Goal: Information Seeking & Learning: Check status

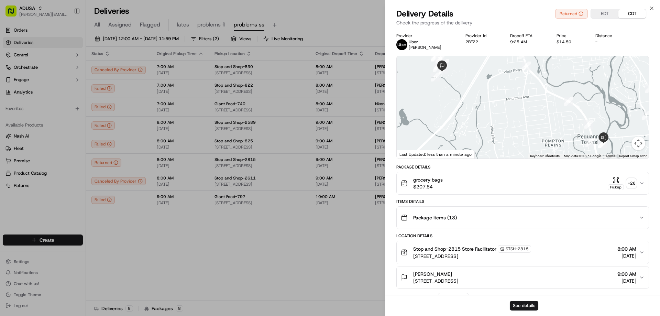
click at [650, 11] on div "Delivery Details Returned EDT CDT Check the progress of the delivery" at bounding box center [522, 18] width 274 height 21
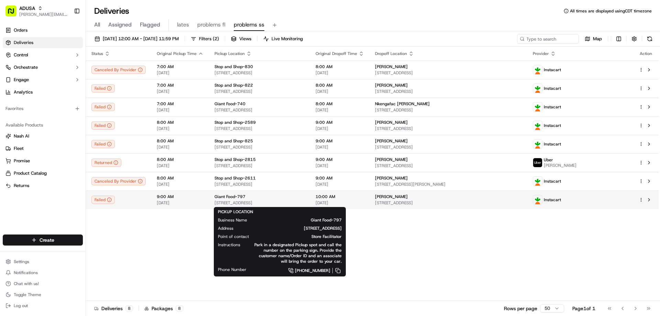
click at [260, 199] on div "Giant Food-797" at bounding box center [259, 196] width 90 height 5
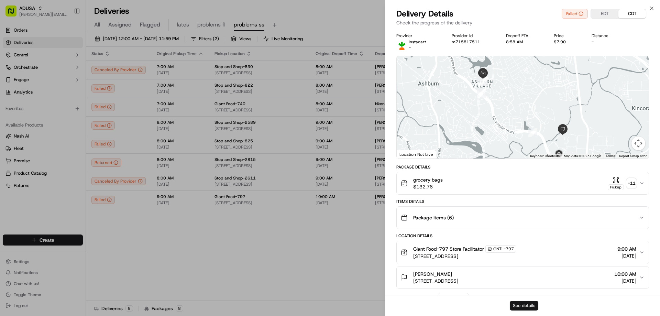
click at [514, 310] on button "See details" at bounding box center [523, 306] width 29 height 10
click at [520, 304] on button "See details" at bounding box center [523, 306] width 29 height 10
click at [648, 7] on div "Close Delivery Details Failed EDT CDT Check the progress of the delivery Provid…" at bounding box center [522, 158] width 275 height 316
click at [649, 9] on icon "button" at bounding box center [651, 7] width 5 height 5
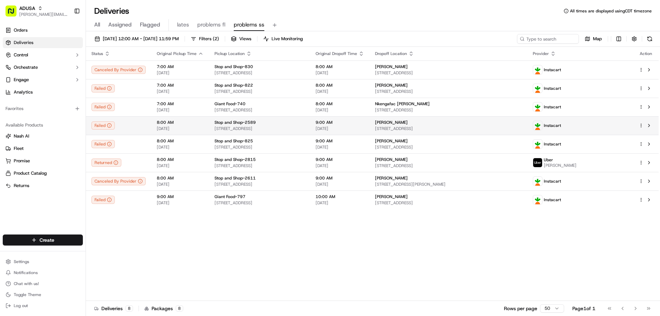
click at [407, 123] on span "ERICA ARUNDEL" at bounding box center [391, 122] width 33 height 5
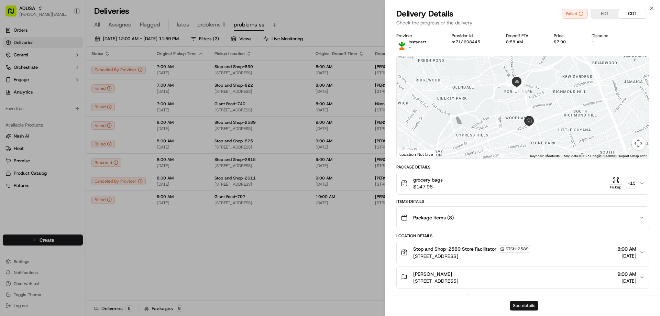
click at [531, 302] on button "See details" at bounding box center [523, 306] width 29 height 10
click at [648, 6] on div "Close Delivery Details Failed EDT CDT Check the progress of the delivery Provid…" at bounding box center [522, 158] width 275 height 316
click at [649, 7] on icon "button" at bounding box center [651, 7] width 5 height 5
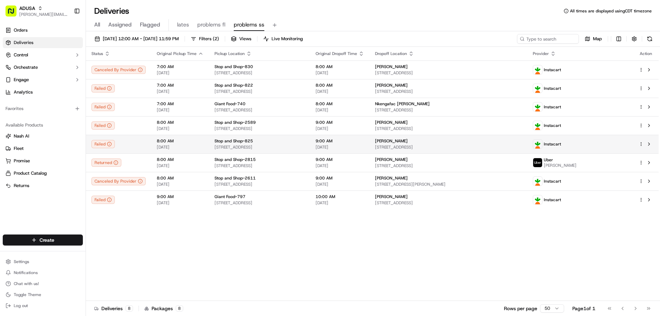
click at [493, 145] on span "178 Elmwood Pl, Wyckoff, NJ 07481, US" at bounding box center [448, 146] width 147 height 5
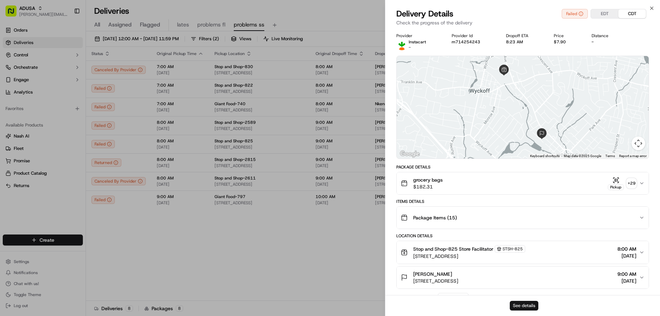
click at [523, 305] on button "See details" at bounding box center [523, 306] width 29 height 10
click at [651, 8] on icon "button" at bounding box center [651, 7] width 5 height 5
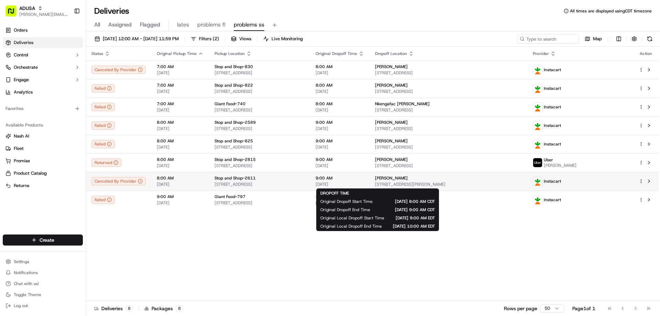
click at [364, 183] on span "[DATE]" at bounding box center [339, 183] width 48 height 5
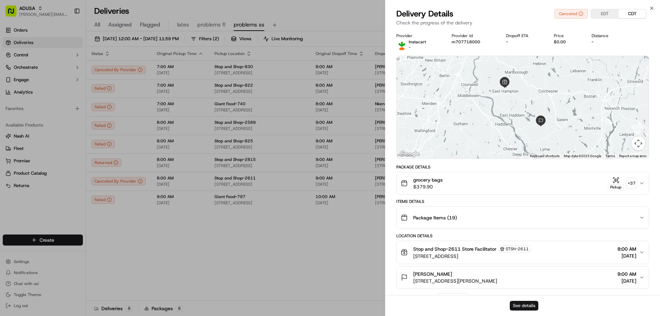
click at [523, 302] on button "See details" at bounding box center [523, 306] width 29 height 10
click at [649, 5] on icon "button" at bounding box center [651, 7] width 5 height 5
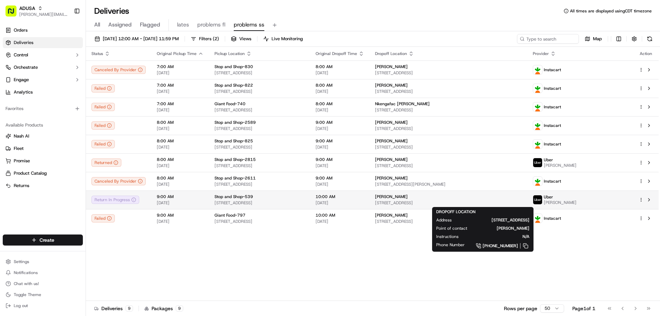
click at [407, 199] on span "Alyssa Nappi" at bounding box center [391, 196] width 33 height 5
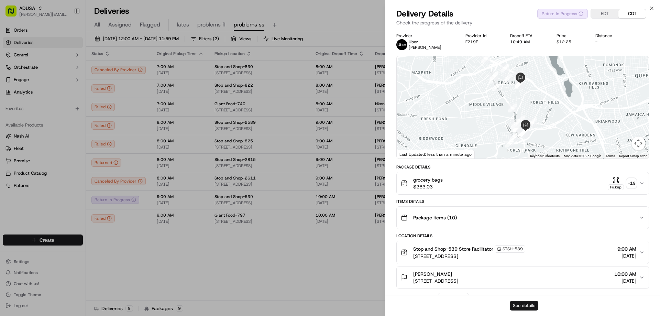
click at [528, 304] on button "See details" at bounding box center [523, 306] width 29 height 10
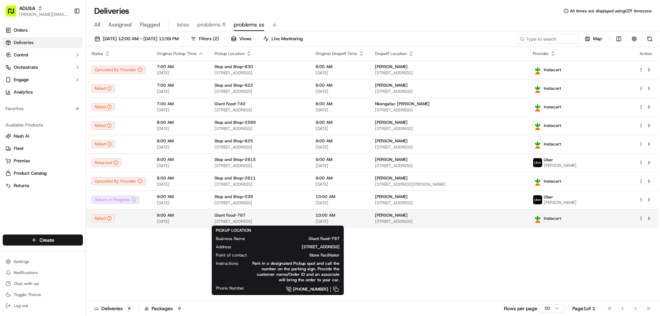
click at [225, 217] on span "Giant Food-797" at bounding box center [229, 214] width 31 height 5
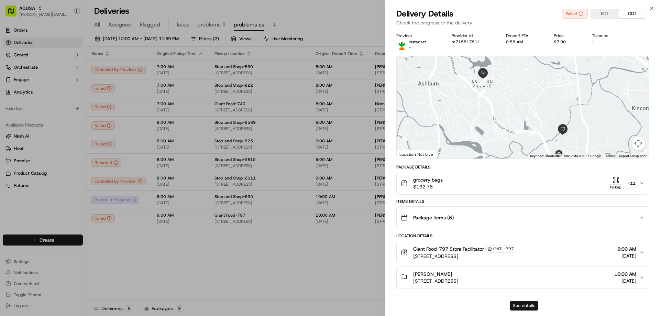
click at [525, 304] on button "See details" at bounding box center [523, 306] width 29 height 10
click at [649, 11] on div "Delivery Details Failed EDT CDT Check the progress of the delivery" at bounding box center [522, 18] width 274 height 21
click at [650, 9] on icon "button" at bounding box center [651, 7] width 5 height 5
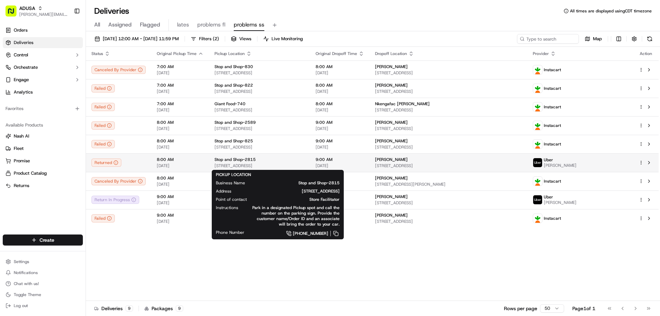
click at [280, 161] on div "Stop and Shop-2815" at bounding box center [259, 159] width 90 height 5
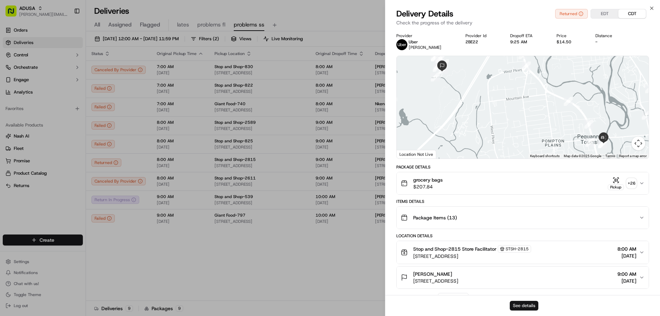
click at [529, 302] on button "See details" at bounding box center [523, 306] width 29 height 10
click at [650, 7] on icon "button" at bounding box center [651, 7] width 5 height 5
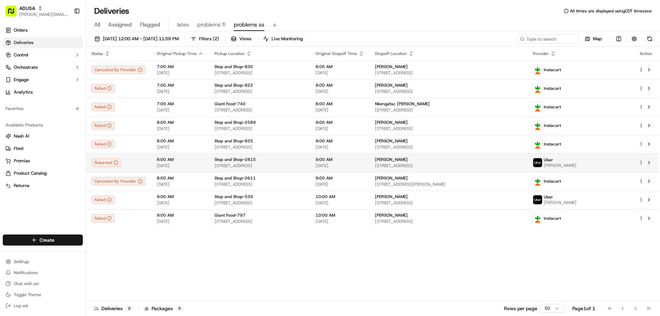
click at [458, 160] on div "Jack Murphy" at bounding box center [448, 159] width 147 height 5
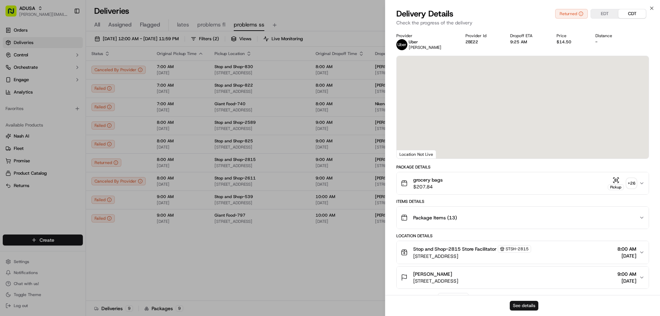
click at [517, 305] on button "See details" at bounding box center [523, 306] width 29 height 10
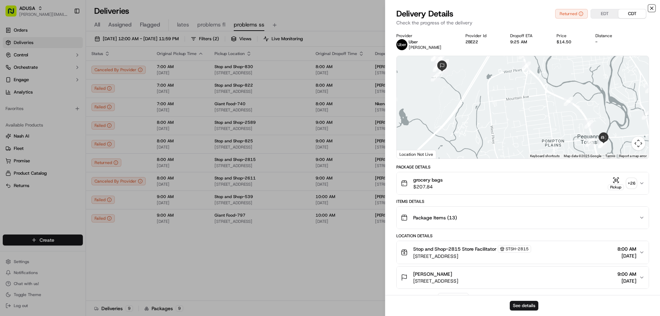
click at [652, 10] on icon "button" at bounding box center [651, 7] width 5 height 5
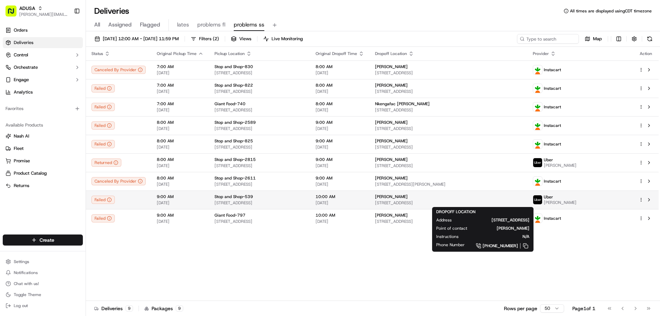
click at [407, 196] on span "Alyssa Nappi" at bounding box center [391, 196] width 33 height 5
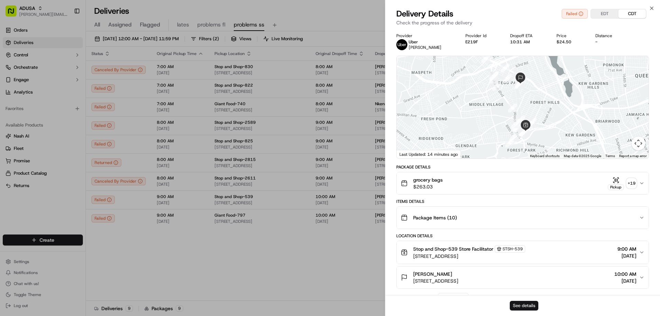
click at [528, 305] on button "See details" at bounding box center [523, 306] width 29 height 10
click at [648, 7] on div "Close Delivery Details Failed EDT CDT Check the progress of the delivery Provid…" at bounding box center [522, 158] width 275 height 316
click at [650, 9] on icon "button" at bounding box center [651, 7] width 5 height 5
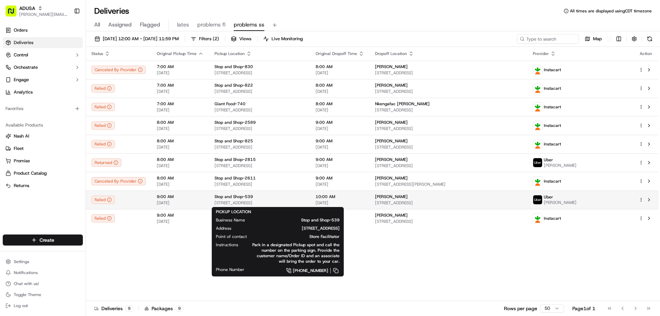
click at [265, 195] on div "Stop and Shop-539" at bounding box center [259, 196] width 90 height 5
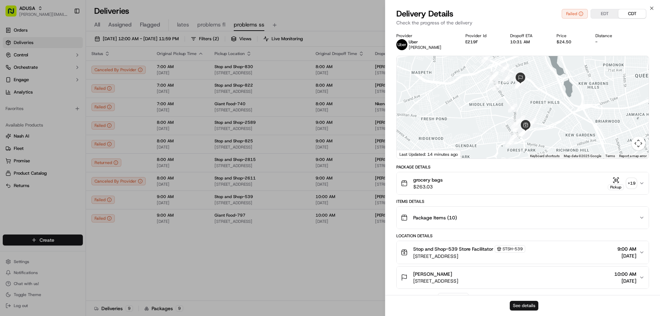
click at [525, 304] on button "See details" at bounding box center [523, 306] width 29 height 10
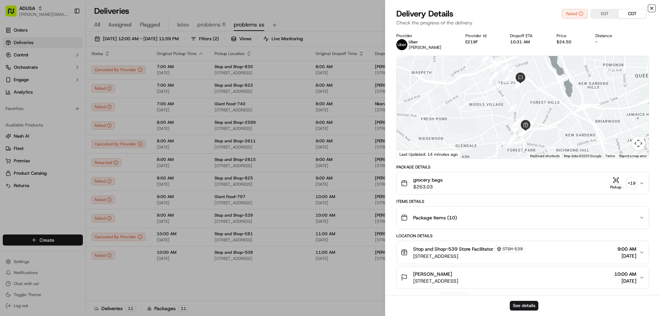
click at [652, 8] on icon "button" at bounding box center [651, 8] width 3 height 3
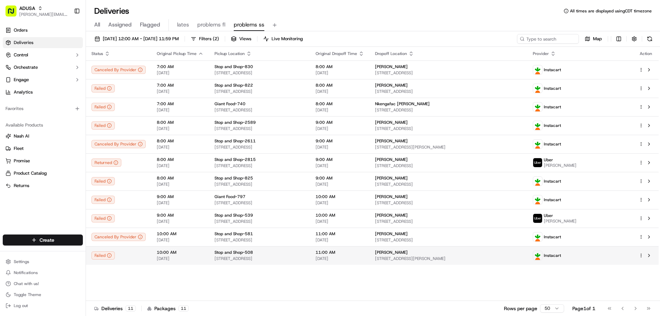
click at [364, 253] on span "11:00 AM" at bounding box center [339, 251] width 48 height 5
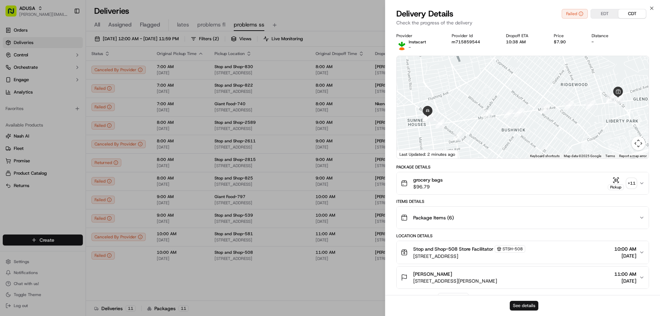
click at [516, 303] on button "See details" at bounding box center [523, 306] width 29 height 10
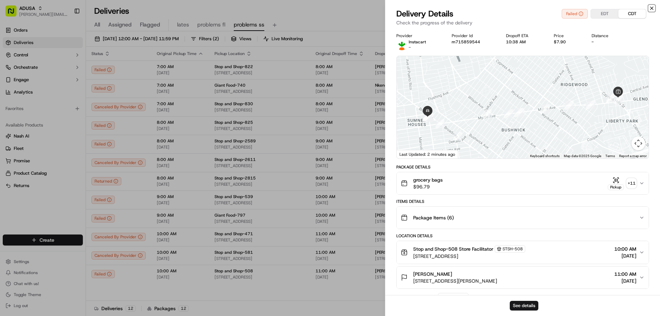
click at [651, 7] on icon "button" at bounding box center [651, 7] width 5 height 5
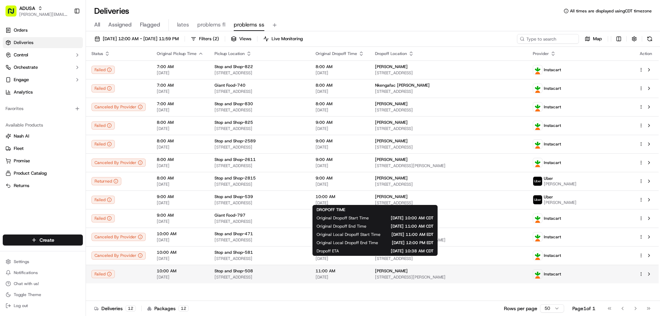
click at [364, 270] on span "11:00 AM" at bounding box center [339, 270] width 48 height 5
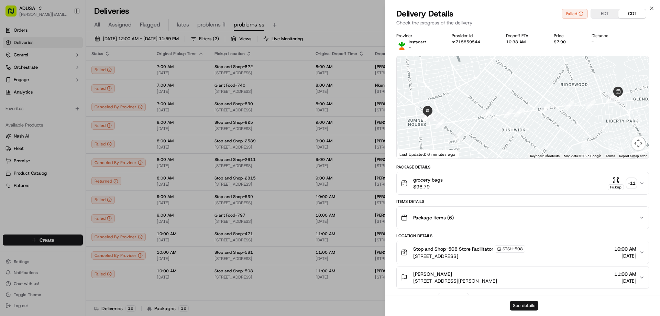
click at [525, 302] on button "See details" at bounding box center [523, 306] width 29 height 10
click at [652, 9] on icon "button" at bounding box center [651, 7] width 5 height 5
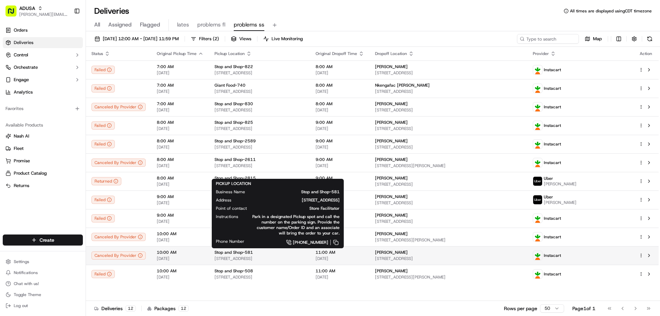
click at [282, 258] on span "2754 Hylan Blvd, Staten Island, NY 10306, US" at bounding box center [259, 258] width 90 height 5
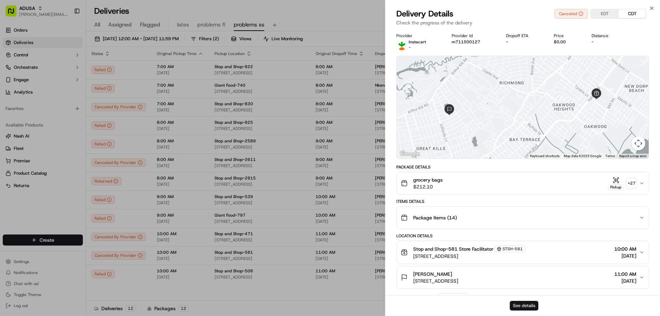
click at [515, 304] on button "See details" at bounding box center [523, 306] width 29 height 10
click at [649, 8] on icon "button" at bounding box center [651, 7] width 5 height 5
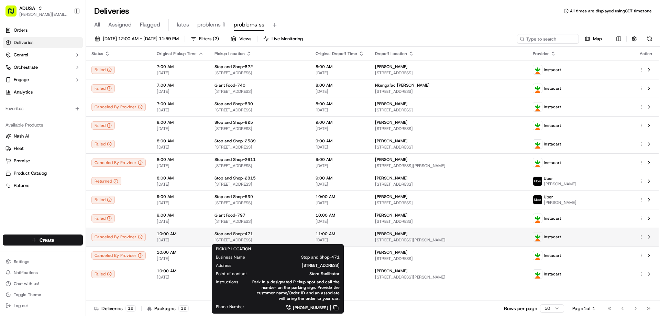
click at [262, 236] on div "Stop and Shop-471" at bounding box center [259, 233] width 90 height 5
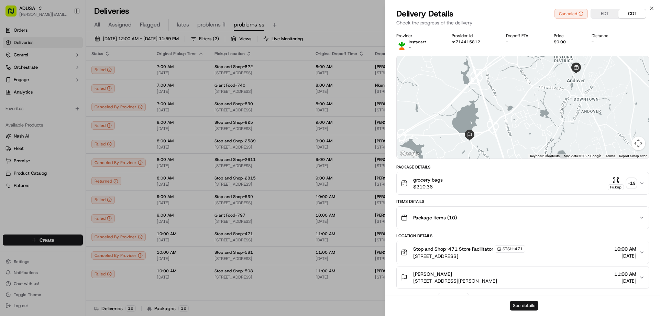
click at [523, 303] on button "See details" at bounding box center [523, 306] width 29 height 10
click at [525, 307] on button "See details" at bounding box center [523, 306] width 29 height 10
click at [652, 7] on icon "button" at bounding box center [651, 8] width 3 height 3
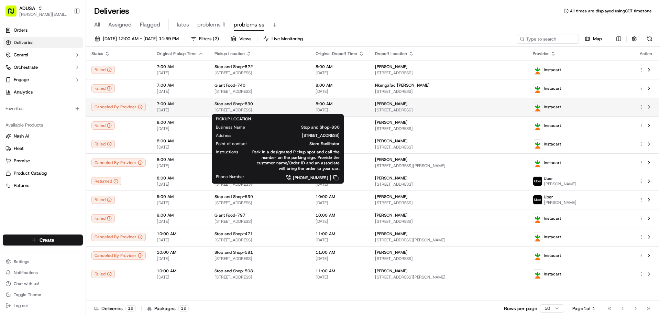
click at [246, 103] on span "Stop and Shop-830" at bounding box center [233, 103] width 38 height 5
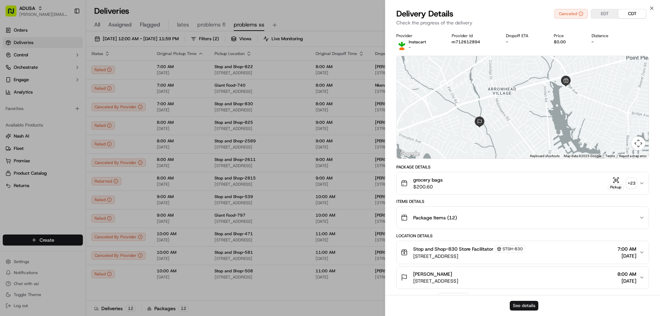
click at [519, 306] on button "See details" at bounding box center [523, 306] width 29 height 10
click at [650, 9] on icon "button" at bounding box center [651, 7] width 5 height 5
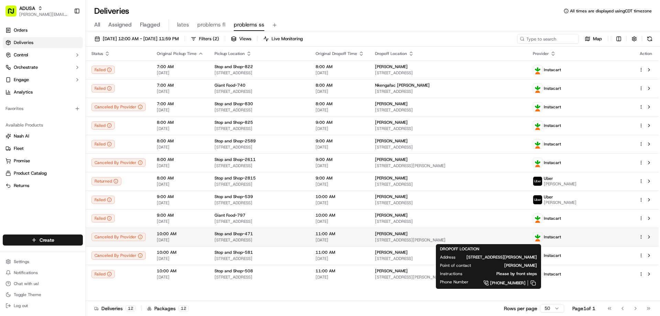
click at [418, 238] on span "160 Osgood St, Andover, MA 01810, US" at bounding box center [448, 239] width 147 height 5
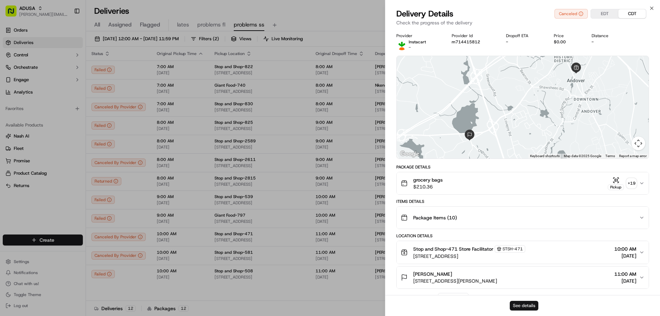
click at [530, 305] on button "See details" at bounding box center [523, 306] width 29 height 10
click at [648, 6] on div "Close Delivery Details Canceled EDT CDT Check the progress of the delivery Prov…" at bounding box center [522, 158] width 275 height 316
click at [649, 9] on icon "button" at bounding box center [651, 7] width 5 height 5
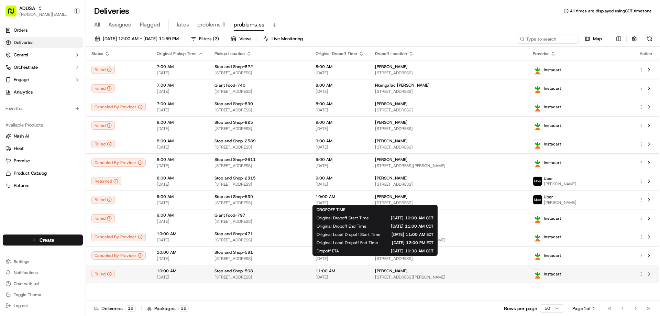
click at [364, 272] on span "11:00 AM" at bounding box center [339, 270] width 48 height 5
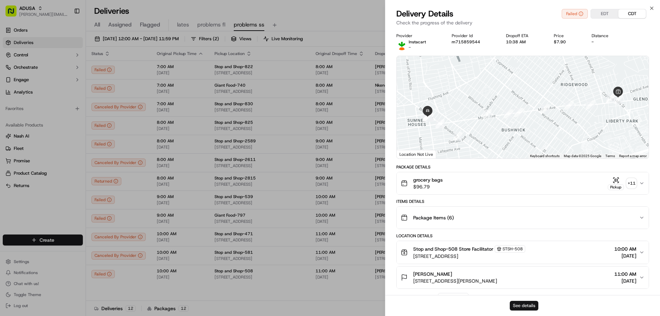
click at [514, 303] on button "See details" at bounding box center [523, 306] width 29 height 10
click at [647, 6] on div "Close Delivery Details Failed EDT CDT Check the progress of the delivery Provid…" at bounding box center [522, 158] width 275 height 316
click at [650, 8] on icon "button" at bounding box center [651, 7] width 5 height 5
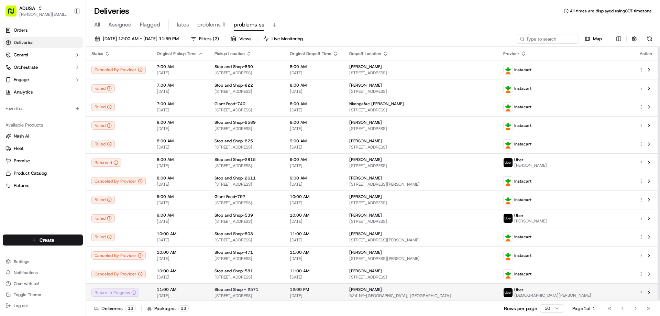
click at [245, 290] on span "Stop and Shop - 2571" at bounding box center [236, 288] width 44 height 5
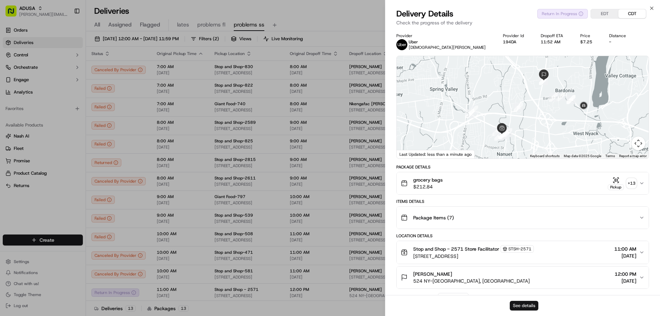
click at [528, 305] on button "See details" at bounding box center [523, 306] width 29 height 10
click at [650, 8] on icon "button" at bounding box center [651, 7] width 5 height 5
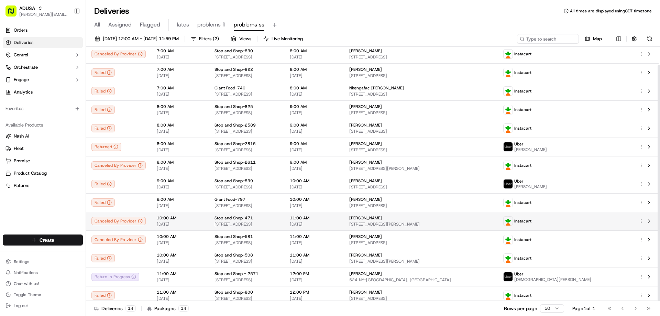
scroll to position [20, 0]
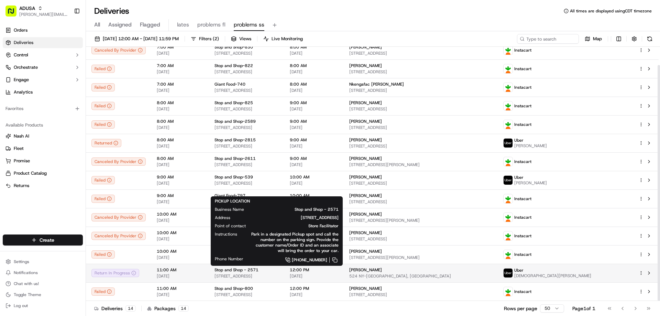
click at [260, 270] on div "Stop and Shop - 2571" at bounding box center [246, 269] width 64 height 5
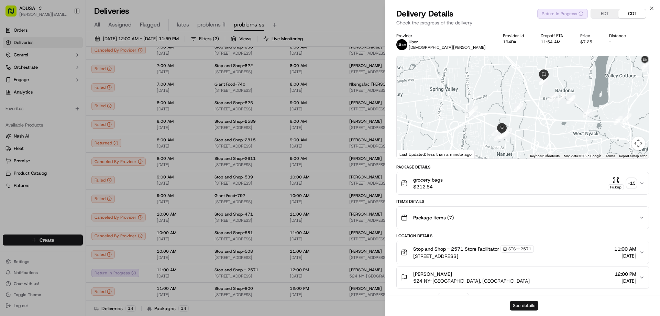
click at [517, 305] on button "See details" at bounding box center [523, 306] width 29 height 10
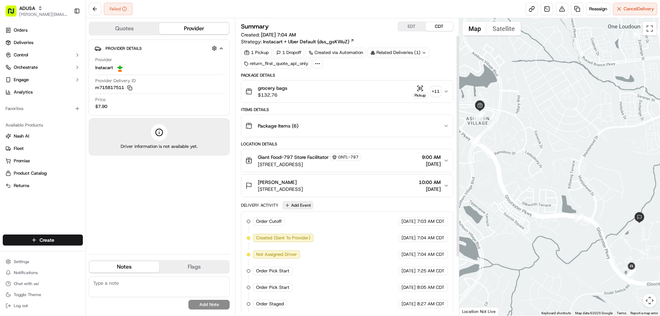
scroll to position [69, 0]
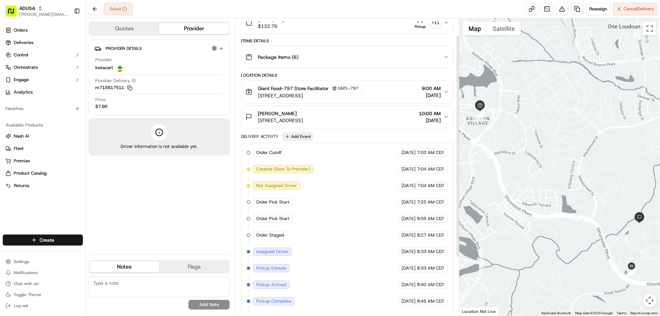
click at [308, 208] on div "Order Cutoff Giant Food 09/16/2025 7:03 AM CDT Created (Sent To Provider) Insta…" at bounding box center [347, 243] width 200 height 190
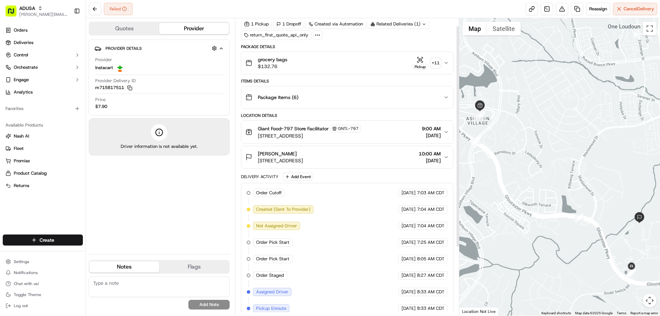
scroll to position [0, 0]
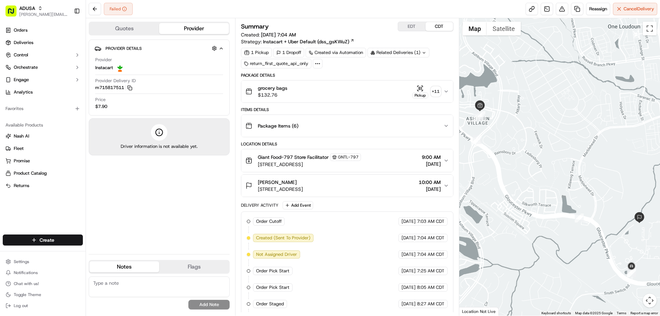
click at [298, 88] on div "grocery bags $132.76 Pickup + 11" at bounding box center [344, 92] width 198 height 14
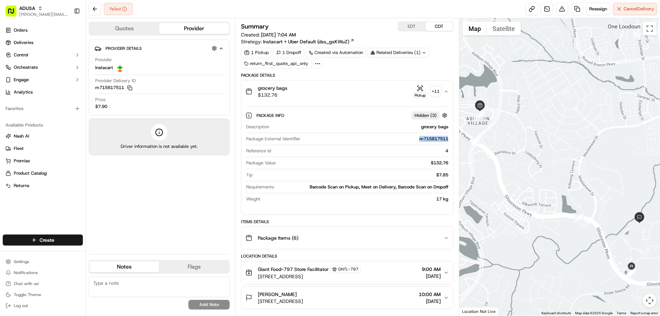
drag, startPoint x: 416, startPoint y: 138, endPoint x: 447, endPoint y: 139, distance: 31.3
click at [447, 139] on div "m715817511" at bounding box center [375, 139] width 145 height 6
copy div "m715817511"
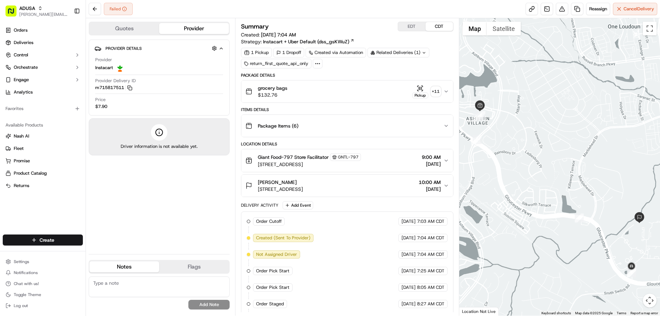
click at [141, 289] on textarea at bounding box center [159, 286] width 141 height 21
type textarea "NAH"
click at [214, 306] on button "Add Note" at bounding box center [208, 305] width 41 height 10
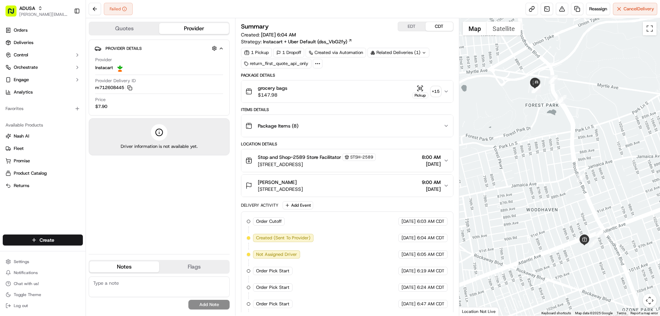
click at [297, 92] on div "grocery bags $147.98 Pickup + 15" at bounding box center [344, 92] width 198 height 14
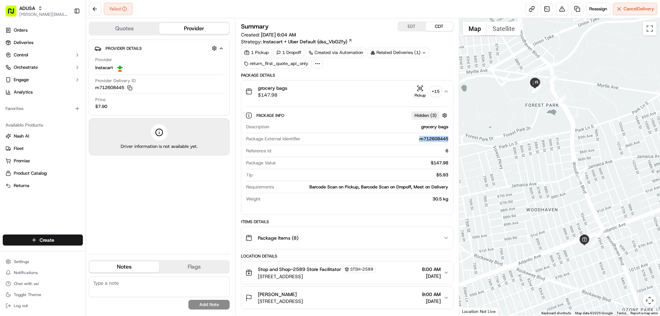
drag, startPoint x: 415, startPoint y: 139, endPoint x: 448, endPoint y: 142, distance: 33.5
click at [448, 142] on div "Description grocery bags Package External Identifier m712608445 Reference Id 6 …" at bounding box center [346, 163] width 203 height 84
copy div "m712608445"
click at [115, 280] on textarea at bounding box center [159, 286] width 141 height 21
type textarea "NAH"
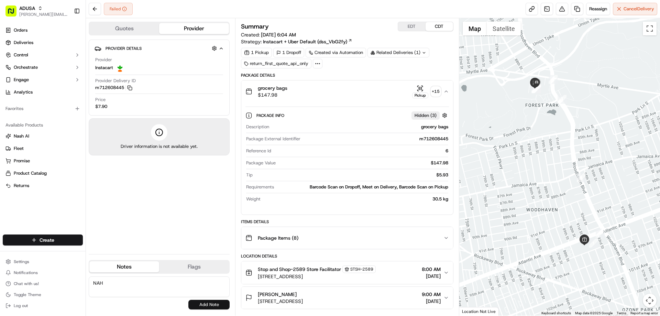
click at [204, 307] on button "Add Note" at bounding box center [208, 305] width 41 height 10
